Goal: Task Accomplishment & Management: Manage account settings

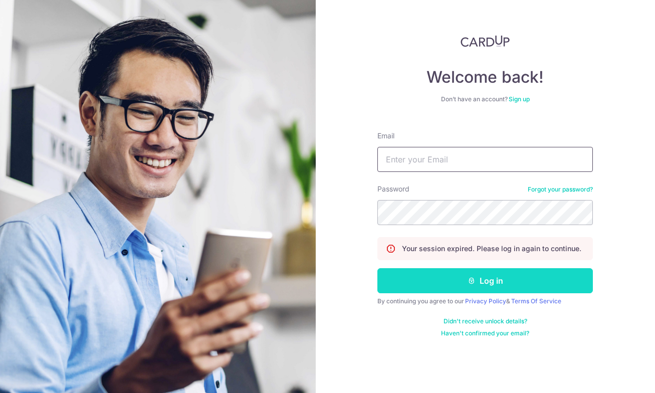
type input "[EMAIL_ADDRESS][DOMAIN_NAME]"
click at [482, 282] on button "Log in" at bounding box center [486, 280] width 216 height 25
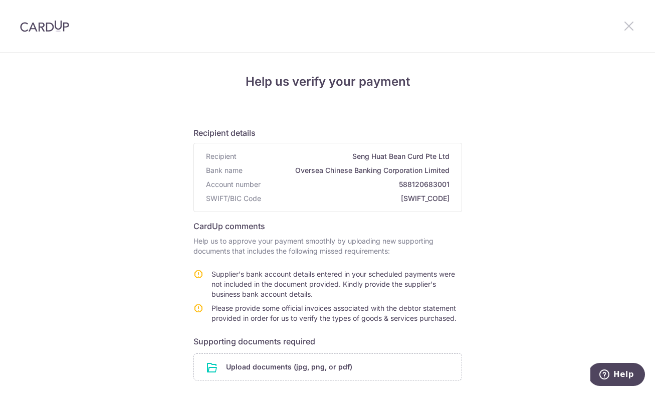
click at [626, 23] on icon at bounding box center [629, 26] width 12 height 13
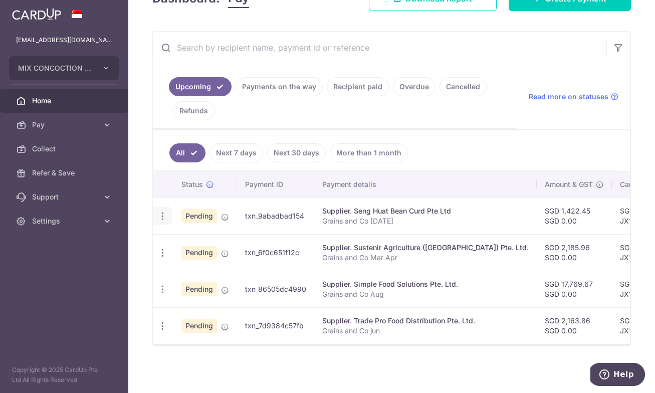
click at [165, 218] on icon "button" at bounding box center [162, 216] width 11 height 11
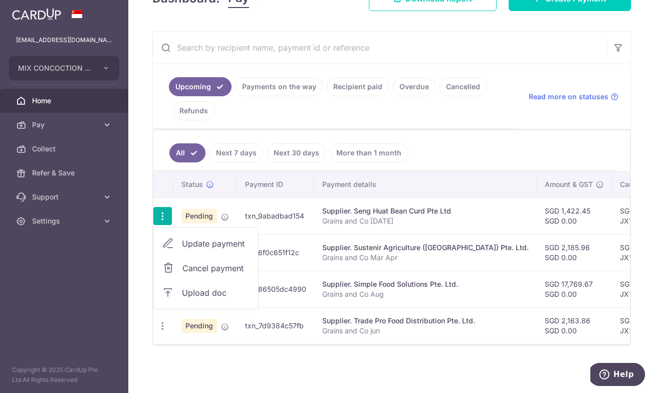
click at [383, 261] on p "Grains and Co Mar Apr" at bounding box center [425, 258] width 207 height 10
